Goal: Register for event/course

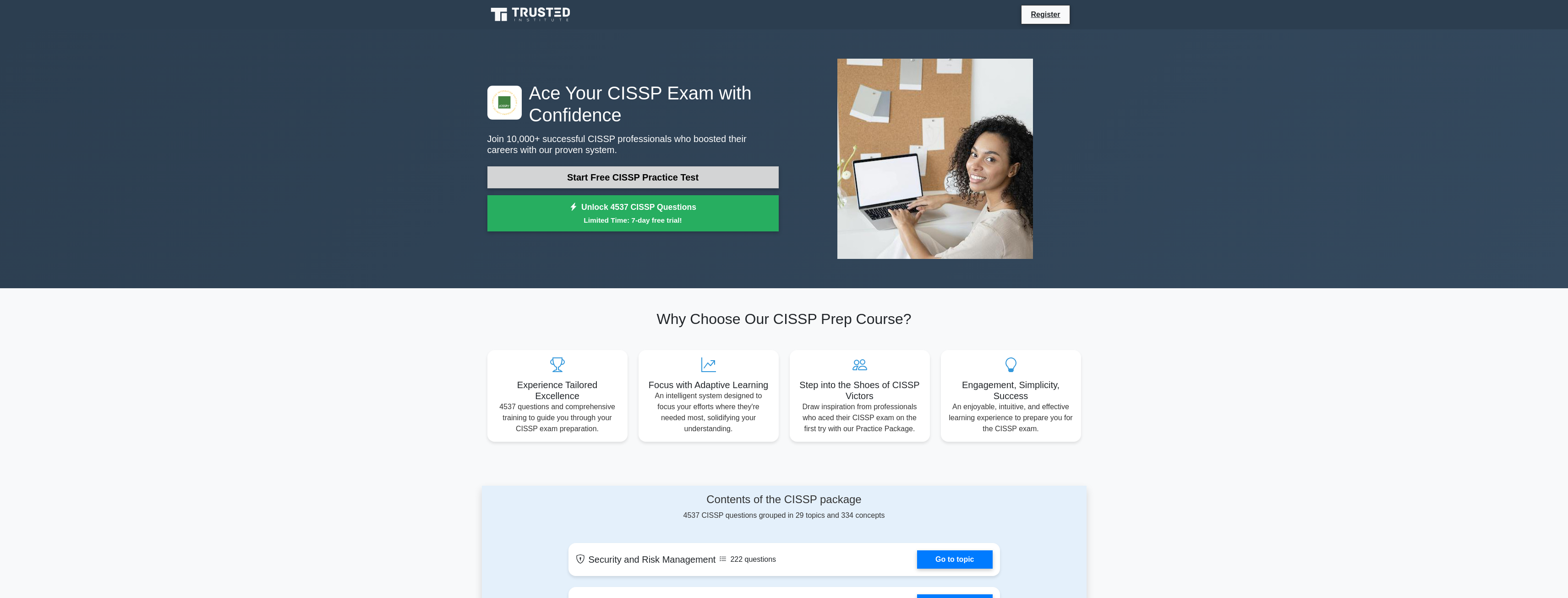
click at [639, 185] on link "Start Free CISSP Practice Test" at bounding box center [633, 177] width 291 height 22
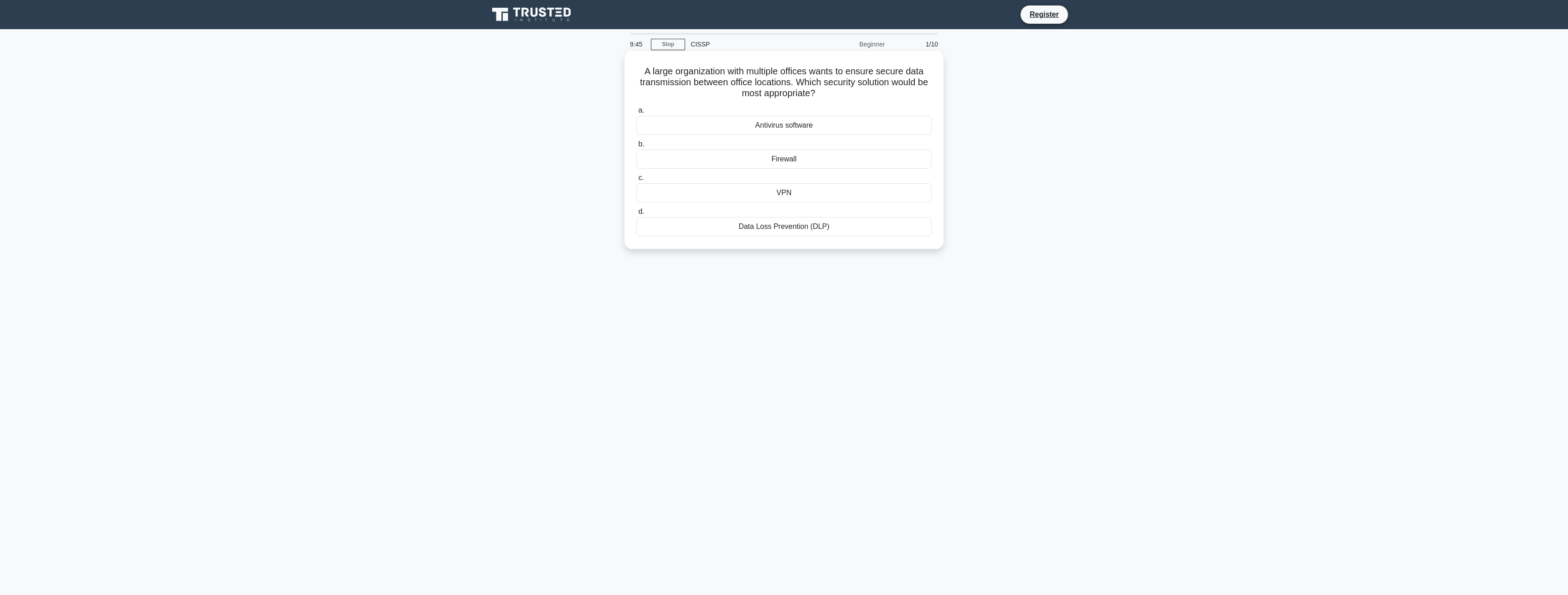
click at [791, 193] on div "VPN" at bounding box center [784, 193] width 295 height 19
click at [636, 181] on input "c. VPN" at bounding box center [636, 177] width 0 height 6
click at [816, 123] on div "Shutdown the website temporarily" at bounding box center [784, 125] width 295 height 19
click at [636, 114] on input "a. Shutdown the website temporarily" at bounding box center [636, 110] width 0 height 6
click at [826, 156] on div "Conduct a thorough change impact analysis" at bounding box center [784, 159] width 295 height 19
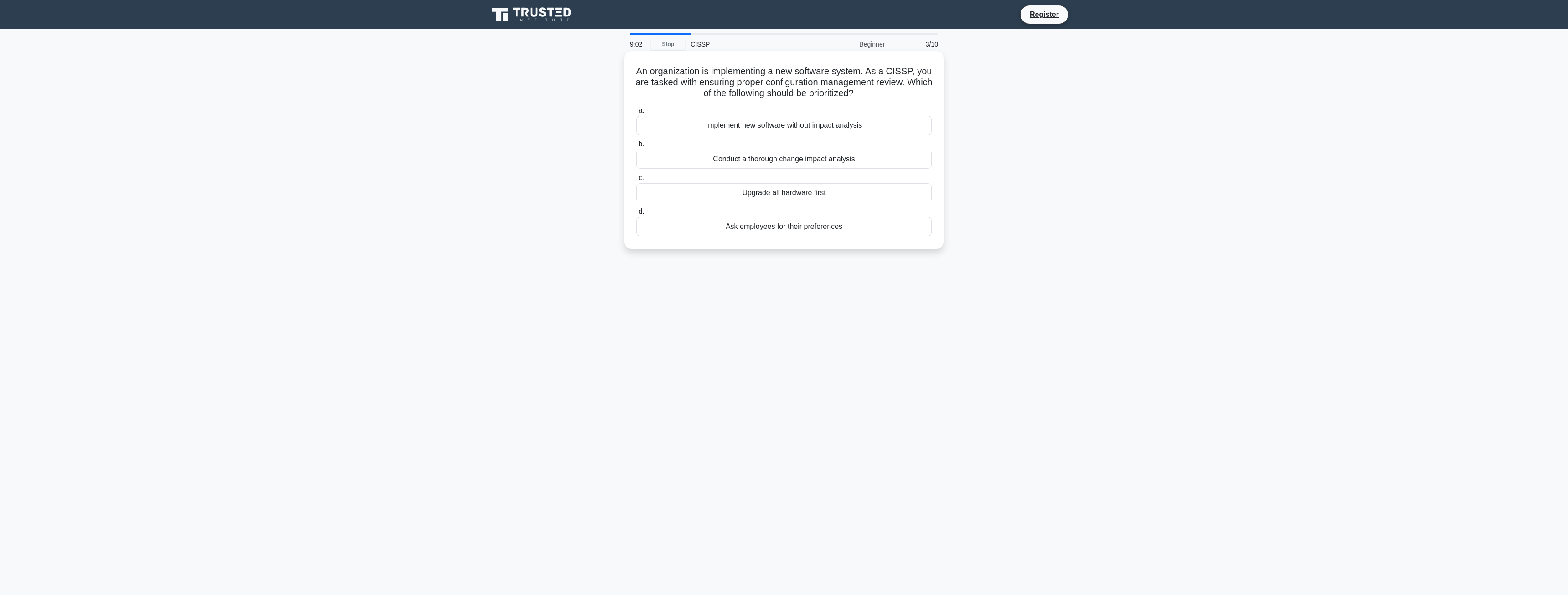
click at [636, 147] on input "b. Conduct a thorough change impact analysis" at bounding box center [636, 144] width 0 height 6
click at [786, 157] on div "Contain the incident to minimize its impact" at bounding box center [784, 159] width 295 height 19
click at [636, 147] on input "b. Contain the incident to minimize its impact" at bounding box center [636, 144] width 0 height 6
click at [842, 124] on div "Ensure stringent security measures and follow best practices for data protection" at bounding box center [784, 125] width 295 height 19
click at [636, 114] on input "a. Ensure stringent security measures and follow best practices for data protec…" at bounding box center [636, 110] width 0 height 6
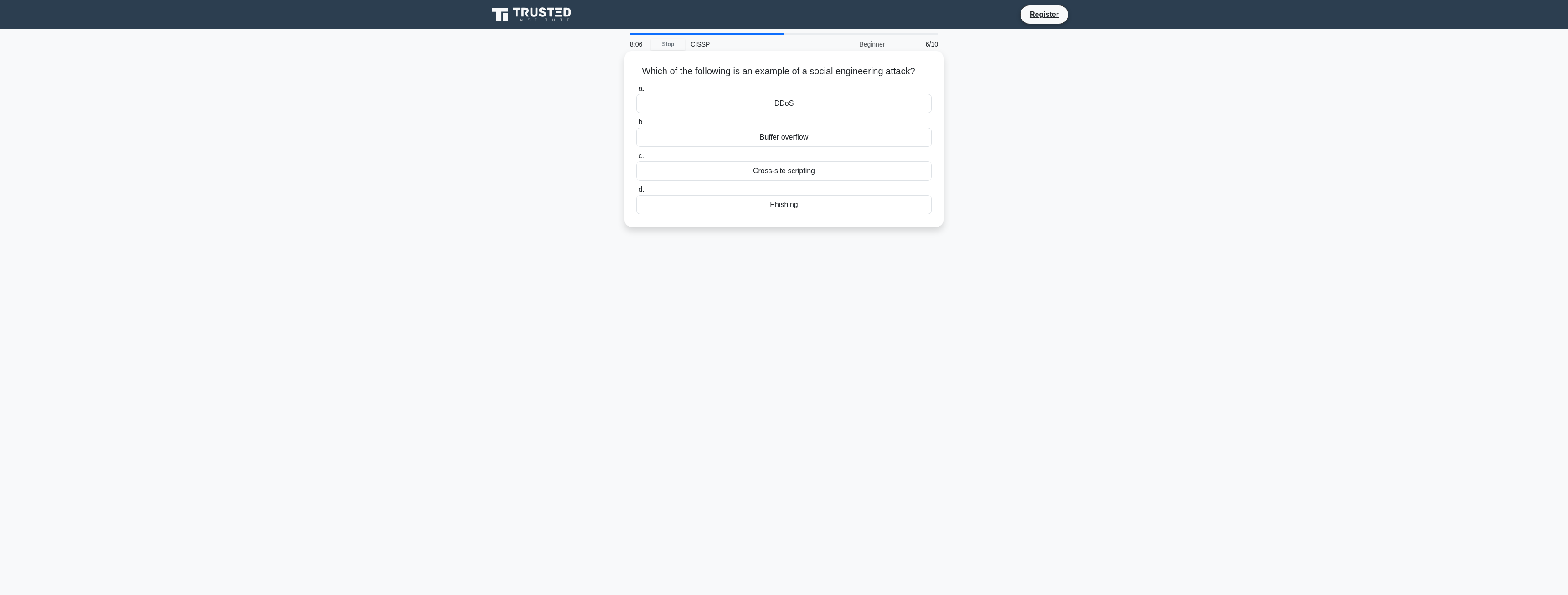
click at [819, 204] on div "Phishing" at bounding box center [784, 205] width 295 height 19
click at [636, 193] on input "d. Phishing" at bounding box center [636, 190] width 0 height 6
click at [835, 140] on div "A type of perimeter fencing used in high-security environments" at bounding box center [784, 137] width 295 height 19
click at [636, 125] on input "b. A type of perimeter fencing used in high-security environments" at bounding box center [636, 122] width 0 height 6
click at [881, 181] on div "To ensure that user input is clean and safe to use in the software" at bounding box center [784, 182] width 295 height 19
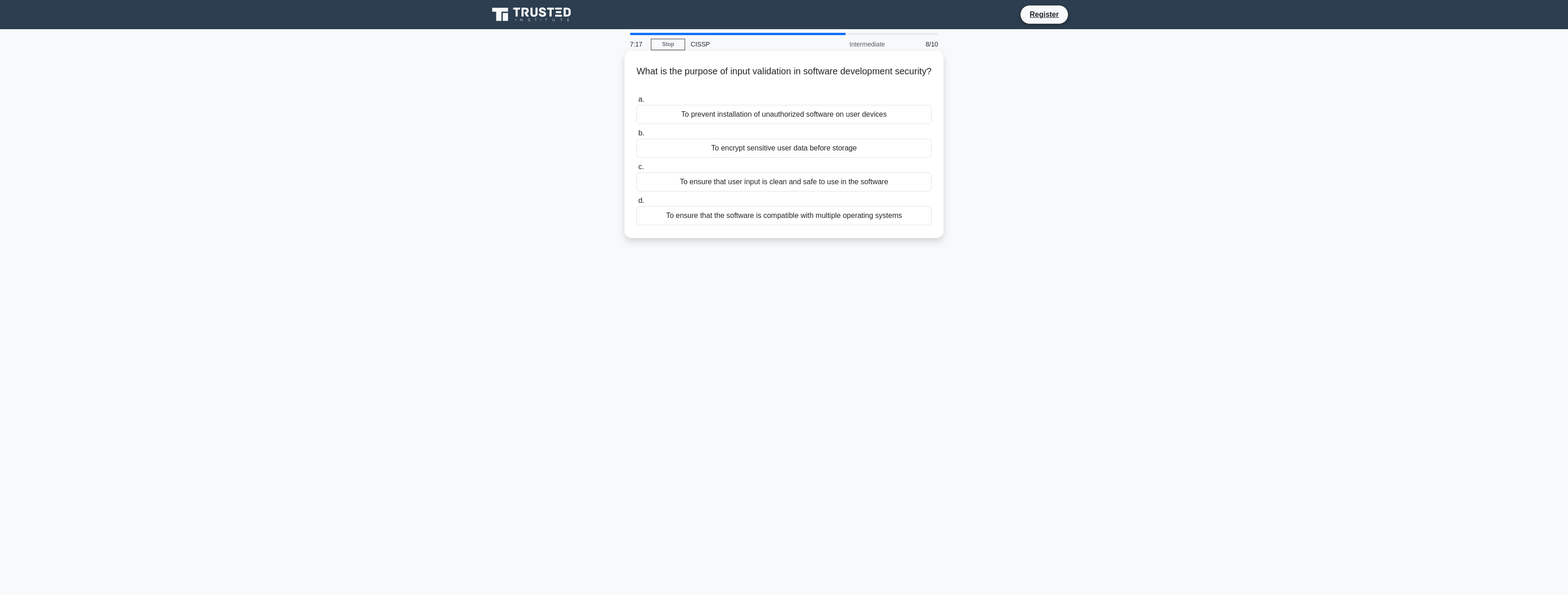
click at [636, 170] on input "c. To ensure that user input is clean and safe to use in the software" at bounding box center [636, 167] width 0 height 6
click at [822, 114] on div "Denial of Service (DoS)" at bounding box center [784, 114] width 295 height 19
click at [636, 103] on input "a. Denial of Service (DoS)" at bounding box center [636, 99] width 0 height 6
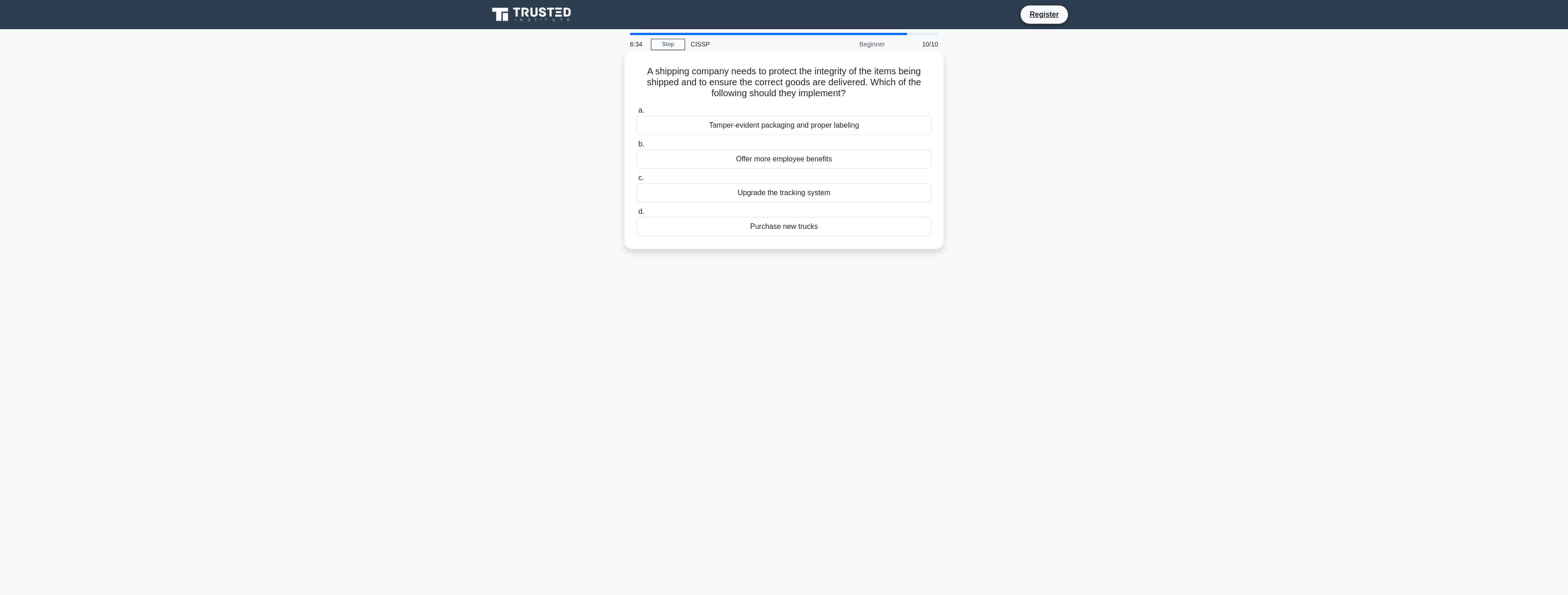
click at [852, 123] on div "Tamper-evident packaging and proper labeling" at bounding box center [784, 125] width 295 height 19
click at [636, 114] on input "a. Tamper-evident packaging and proper labeling" at bounding box center [636, 110] width 0 height 6
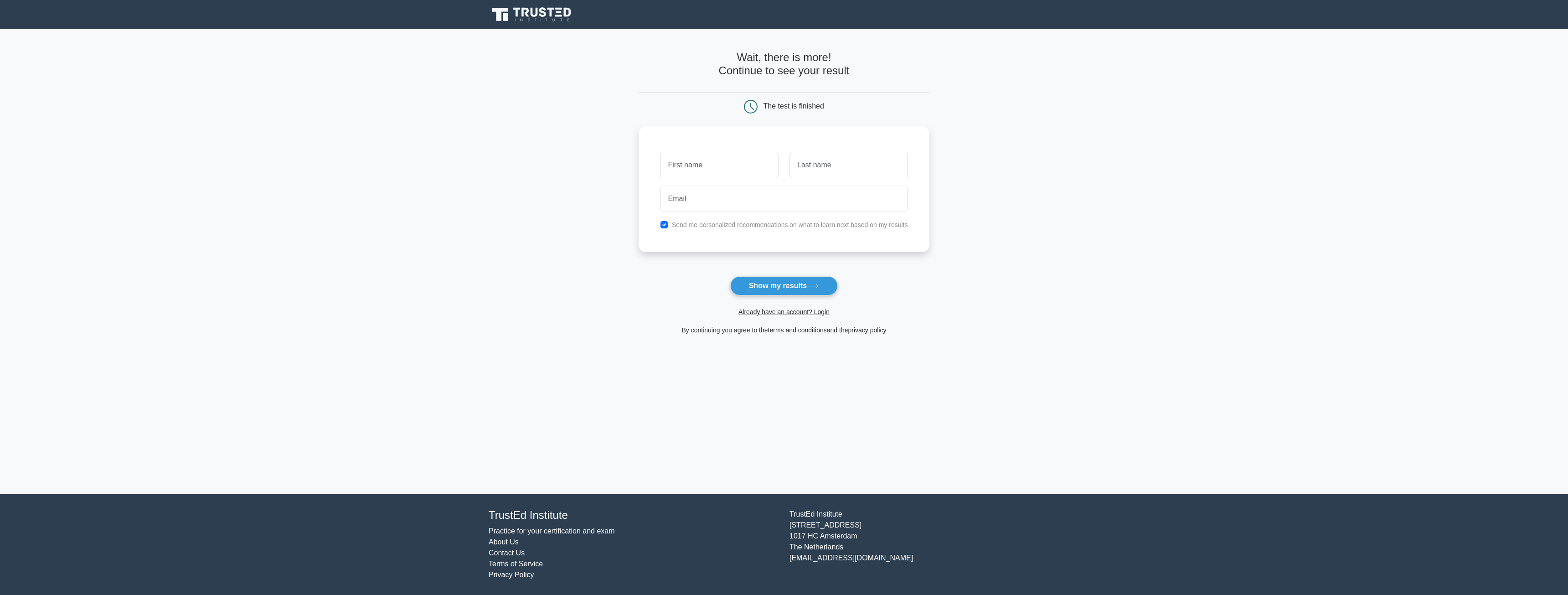
click at [725, 173] on input "text" at bounding box center [719, 165] width 118 height 26
type input "[PERSON_NAME]"
type input "Larsen"
type input "leiv.jarle.larsen@atea.no"
click at [662, 227] on input "checkbox" at bounding box center [664, 224] width 7 height 7
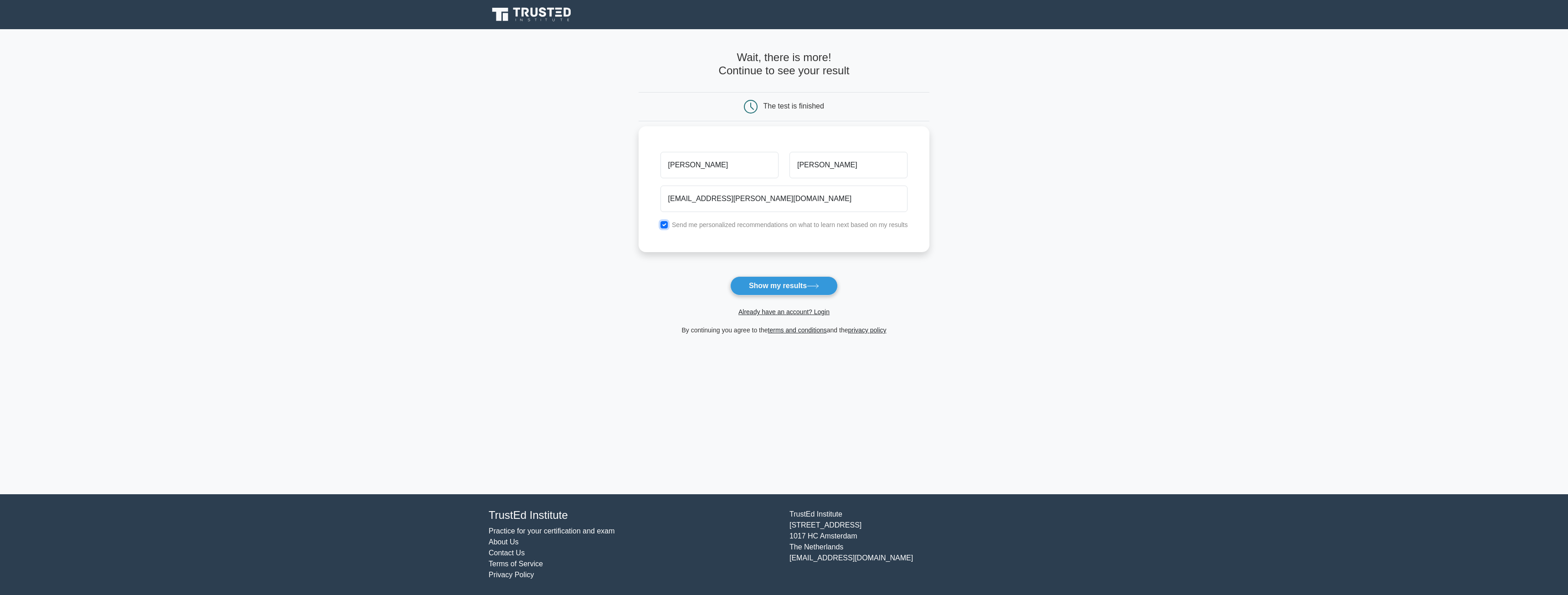
checkbox input "false"
click at [791, 289] on button "Show my results" at bounding box center [784, 286] width 108 height 19
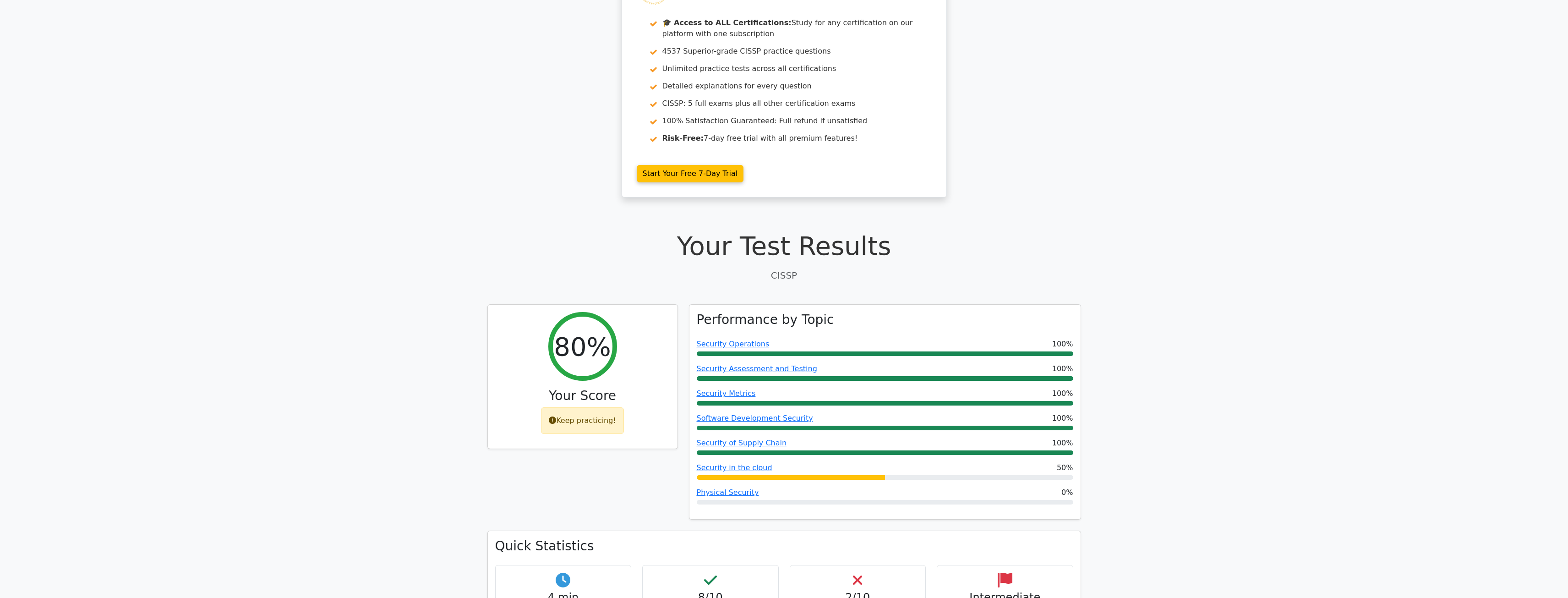
scroll to position [92, 0]
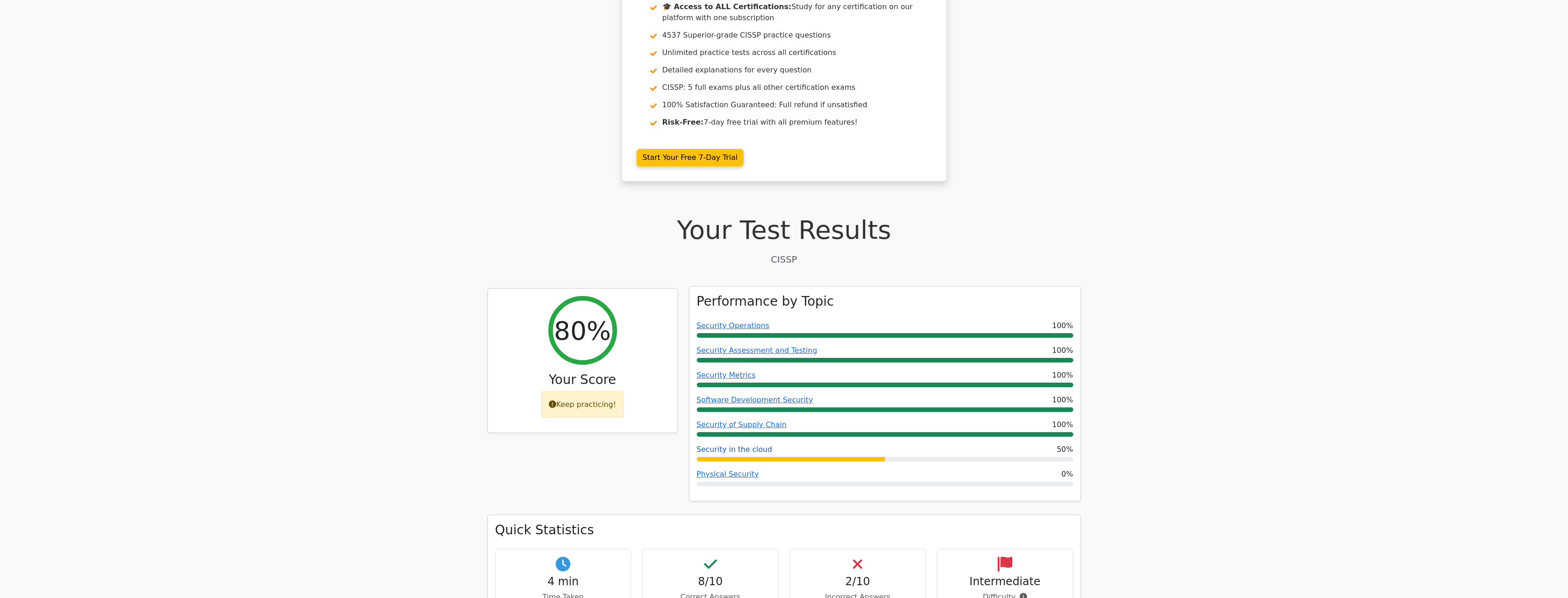
click at [709, 452] on link "Security in the cloud" at bounding box center [734, 449] width 76 height 9
